Goal: Information Seeking & Learning: Learn about a topic

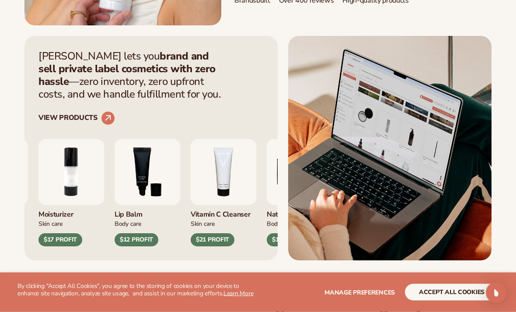
scroll to position [276, 0]
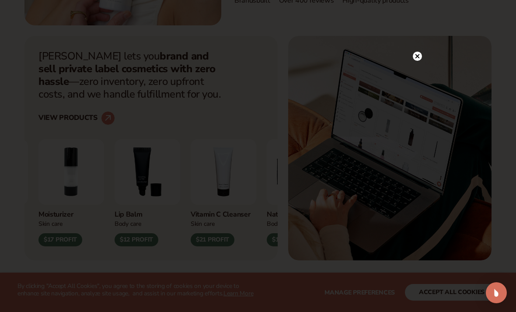
click at [419, 59] on icon at bounding box center [418, 56] width 4 height 4
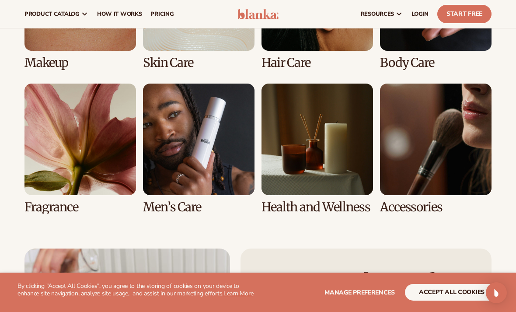
scroll to position [1745, 0]
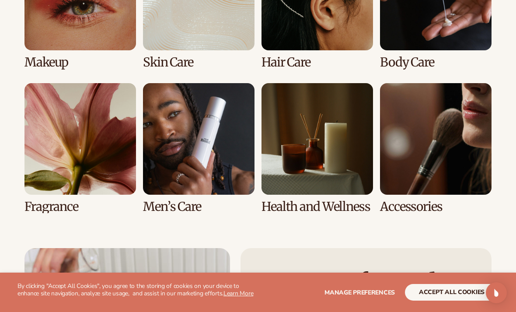
click at [91, 171] on link "5 / 8" at bounding box center [80, 148] width 112 height 130
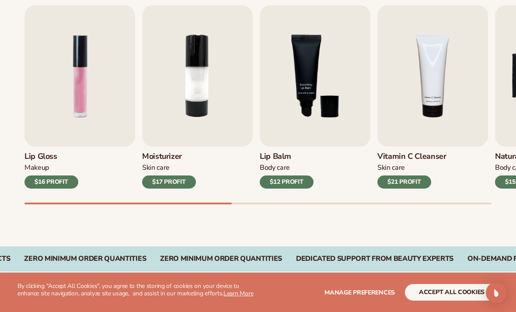
scroll to position [303, 0]
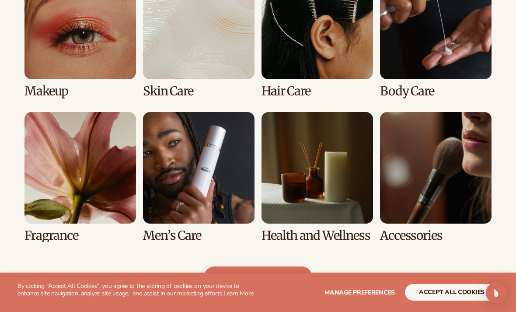
click at [102, 189] on link "5 / 8" at bounding box center [80, 177] width 112 height 130
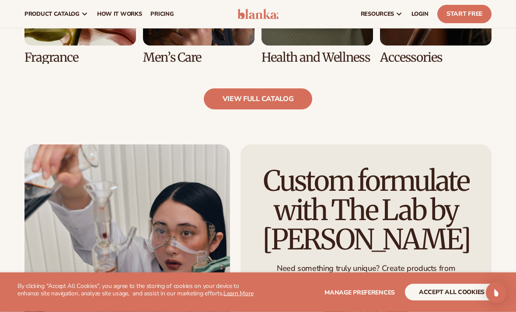
scroll to position [781, 0]
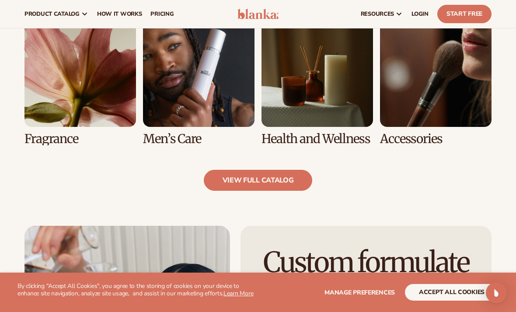
click at [287, 189] on link "view full catalog" at bounding box center [258, 180] width 109 height 21
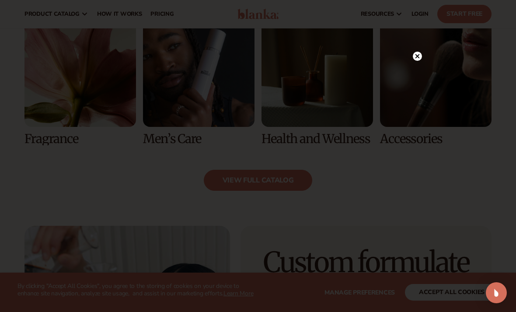
click at [420, 59] on circle at bounding box center [417, 56] width 9 height 9
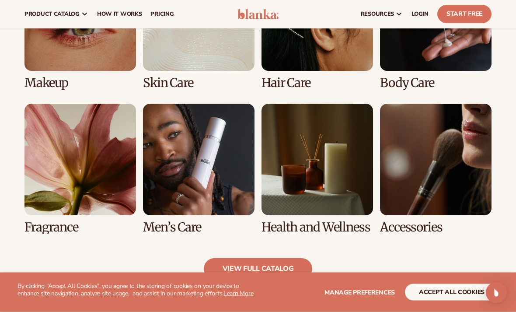
scroll to position [692, 0]
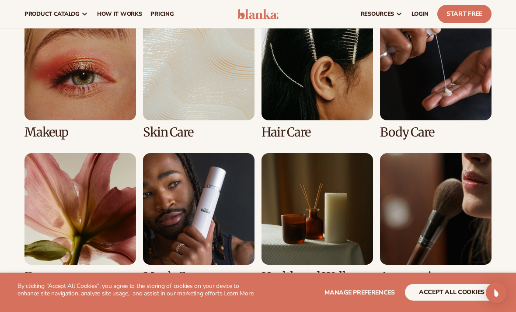
click at [442, 177] on link "8 / 8" at bounding box center [436, 218] width 112 height 130
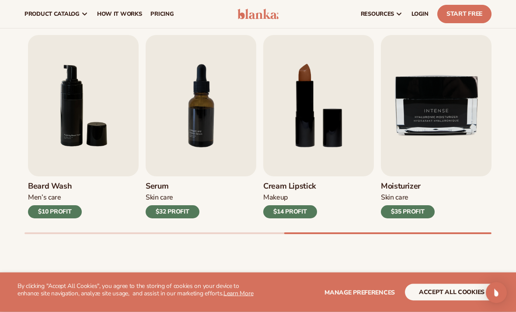
scroll to position [273, 0]
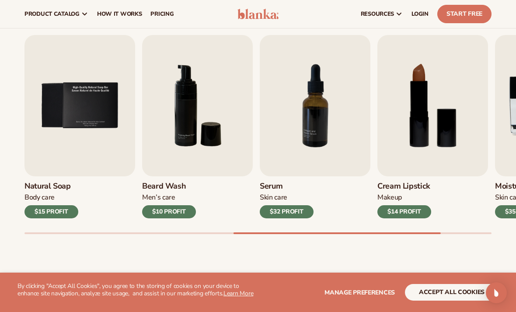
click at [437, 103] on img "8 / 9" at bounding box center [433, 105] width 111 height 141
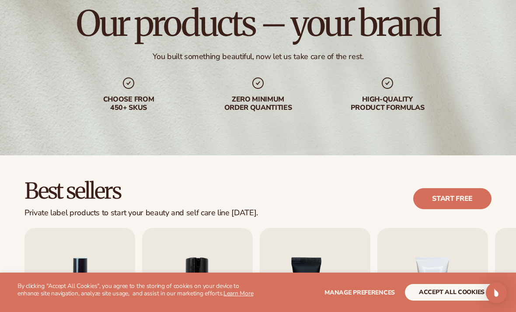
scroll to position [0, 0]
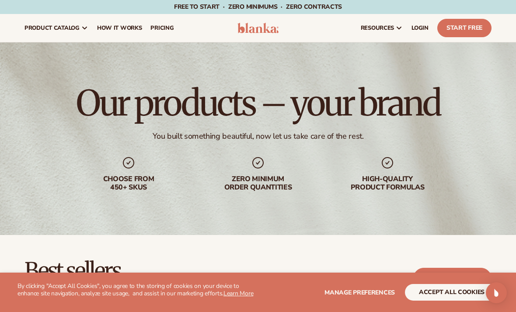
click at [156, 29] on span "pricing" at bounding box center [161, 27] width 23 height 7
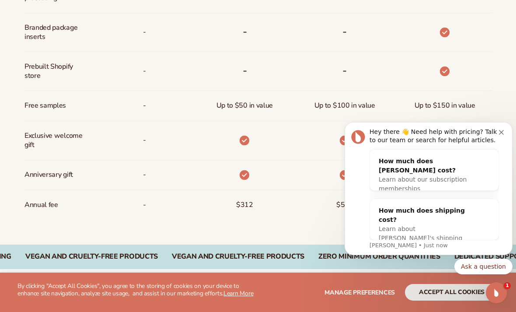
click at [500, 130] on icon "Dismiss notification" at bounding box center [501, 132] width 5 height 5
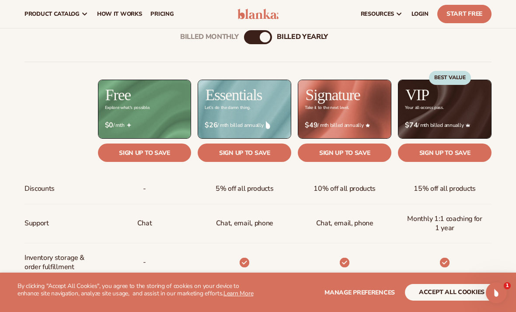
scroll to position [301, 0]
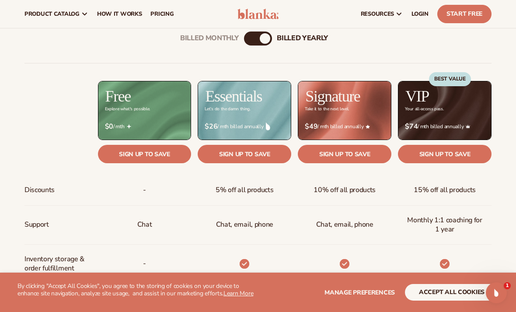
click at [261, 37] on div "billed Yearly" at bounding box center [265, 38] width 10 height 10
click at [254, 39] on div "Billed Monthly" at bounding box center [249, 38] width 10 height 10
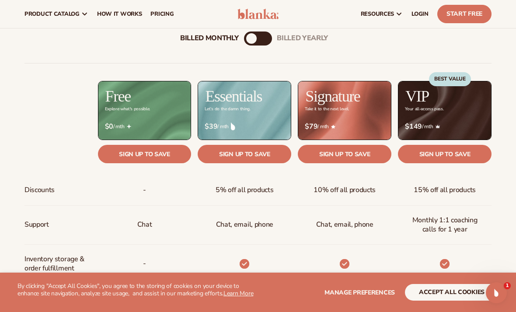
click at [265, 37] on div "billed Yearly" at bounding box center [267, 38] width 10 height 10
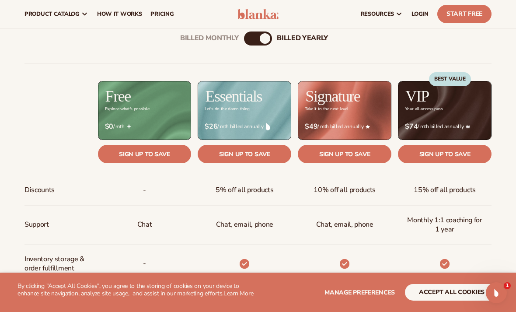
click at [262, 35] on div "billed Yearly" at bounding box center [265, 38] width 10 height 10
click at [260, 39] on div "billed Yearly" at bounding box center [265, 38] width 10 height 10
click at [259, 32] on div "Billed Monthly billed Yearly" at bounding box center [258, 38] width 28 height 14
click at [265, 38] on div "billed Yearly" at bounding box center [265, 38] width 10 height 10
click at [266, 40] on div "billed Yearly" at bounding box center [265, 38] width 10 height 10
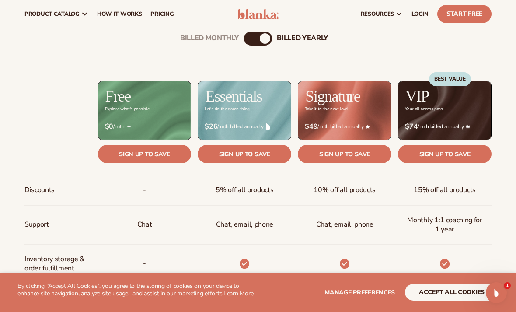
click at [260, 42] on div "Billed Monthly billed Yearly" at bounding box center [258, 38] width 28 height 14
click at [263, 37] on div "billed Yearly" at bounding box center [265, 38] width 10 height 10
click at [262, 36] on div "billed Yearly" at bounding box center [265, 38] width 10 height 10
click at [270, 33] on div "Billed Monthly billed Yearly" at bounding box center [258, 38] width 28 height 14
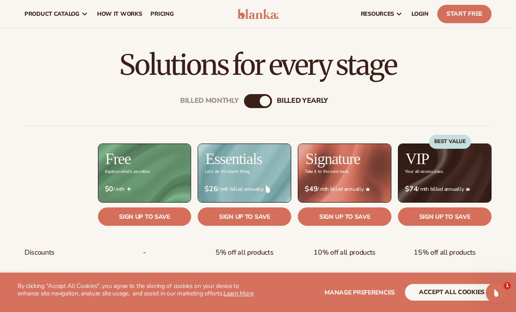
scroll to position [238, 0]
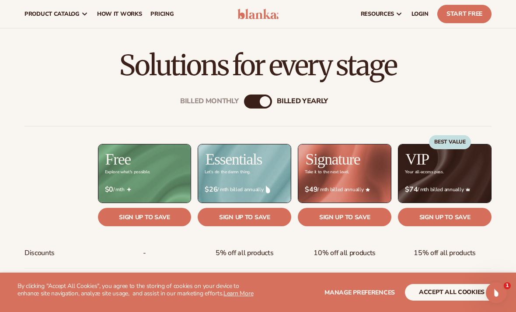
click at [268, 98] on div "billed Yearly" at bounding box center [265, 101] width 10 height 10
click at [254, 99] on div "Billed Monthly" at bounding box center [249, 101] width 10 height 10
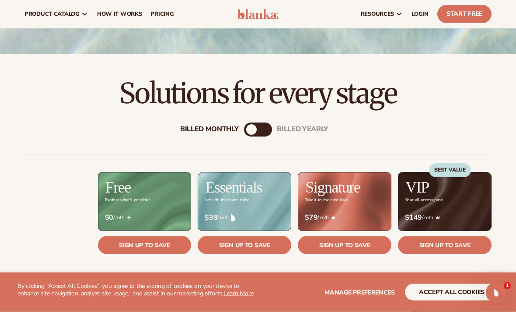
scroll to position [175, 0]
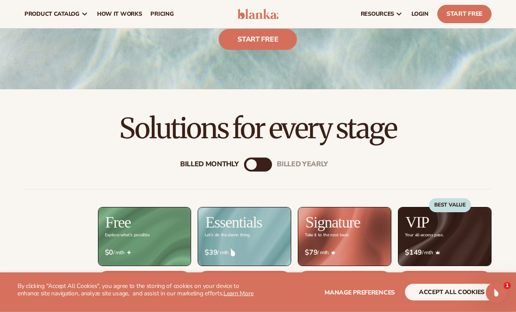
click at [262, 161] on div "billed Yearly" at bounding box center [267, 165] width 10 height 10
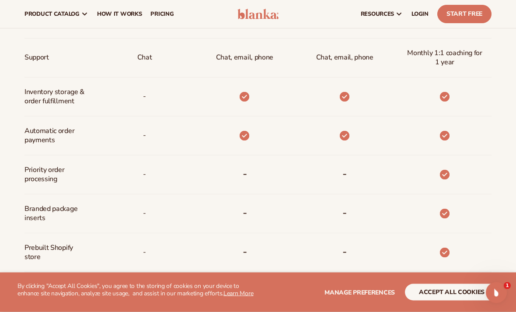
scroll to position [468, 0]
click at [427, 1] on link "LOGIN" at bounding box center [420, 14] width 26 height 28
